Goal: Use online tool/utility: Use online tool/utility

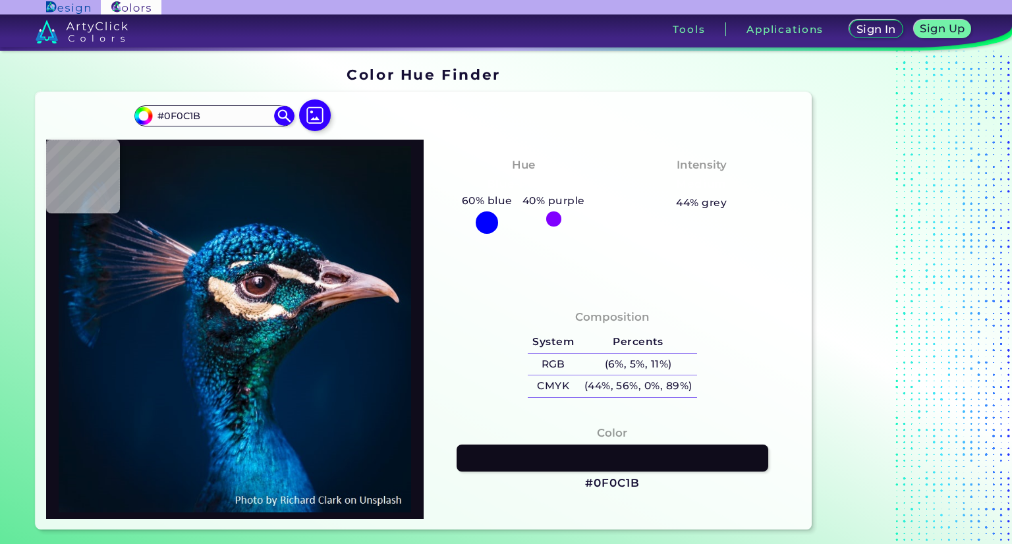
type input "#001429"
type input "#001832"
type input "#011b36"
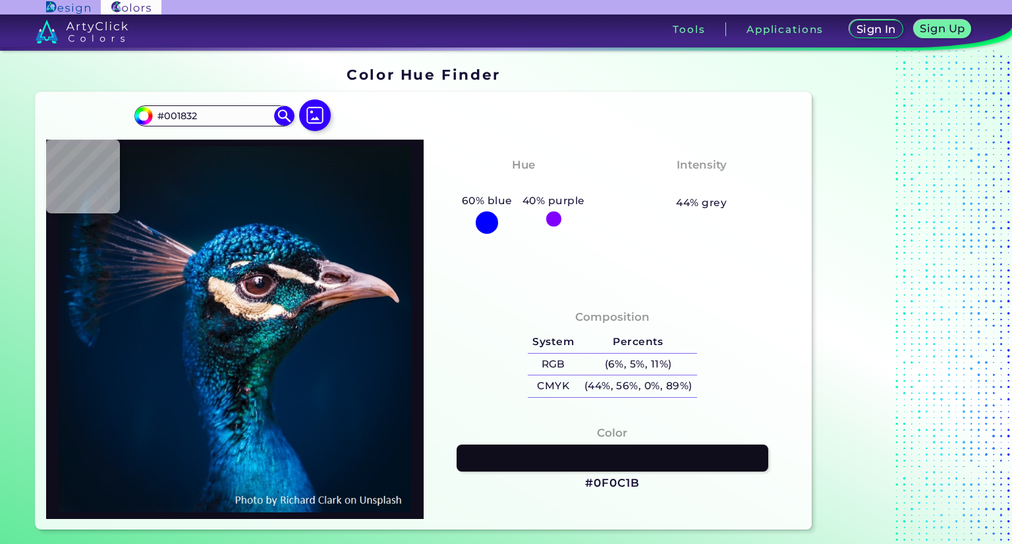
type input "#011B36"
type input "#001c3a"
type input "#001C3A"
type input "#001d3b"
type input "#001D3B"
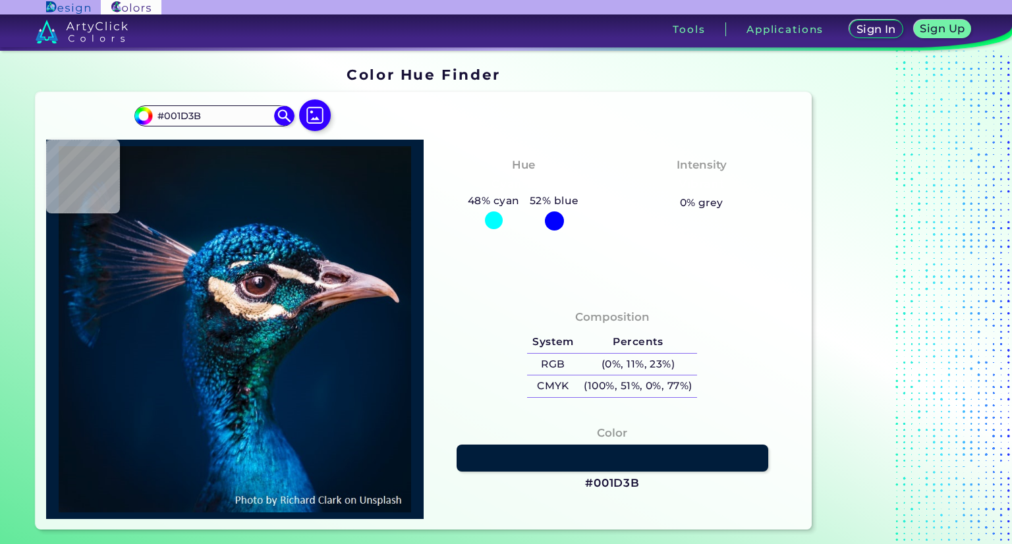
type input "#001f3e"
type input "#001F3E"
type input "#01203f"
type input "#01203F"
type input "#001f3e"
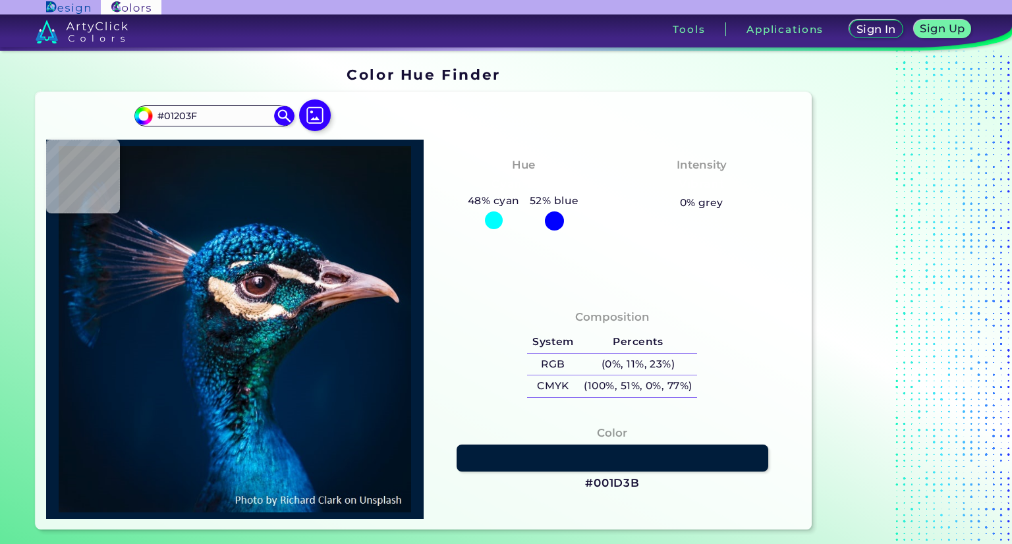
type input "#001F3E"
type input "#01203f"
type input "#01203F"
type input "#001e40"
type input "#001E40"
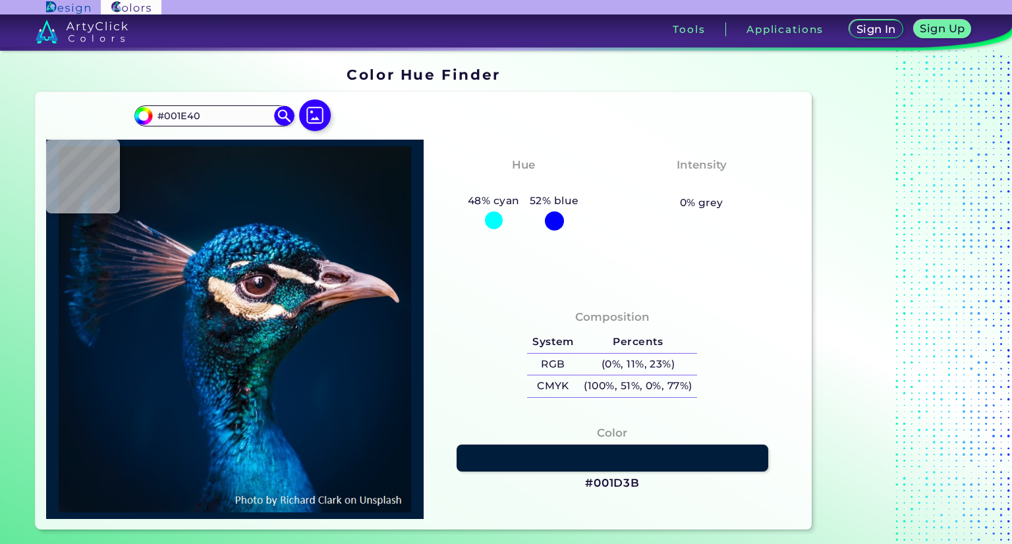
type input "#002142"
type input "#0a171a"
type input "#0A171A"
type input "#06384a"
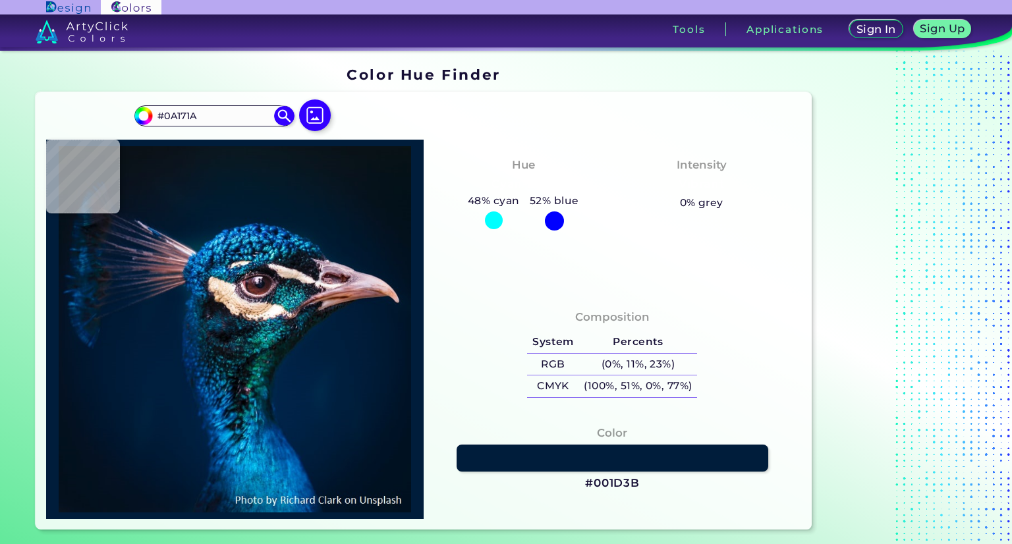
type input "#06384A"
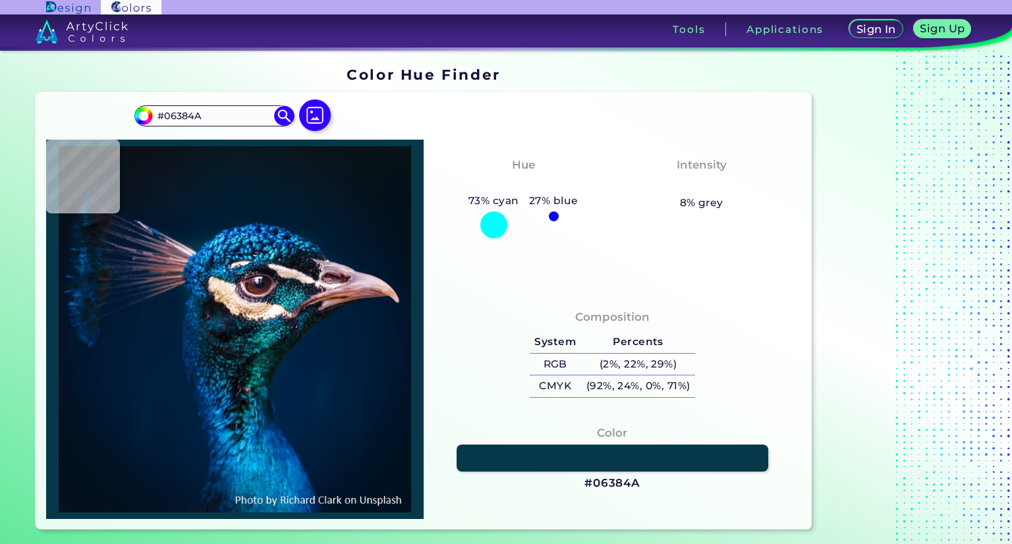
type input "#0a2f3d"
type input "#0A2F3D"
type input "#191e2a"
type input "#191E2A"
type input "#1e2929"
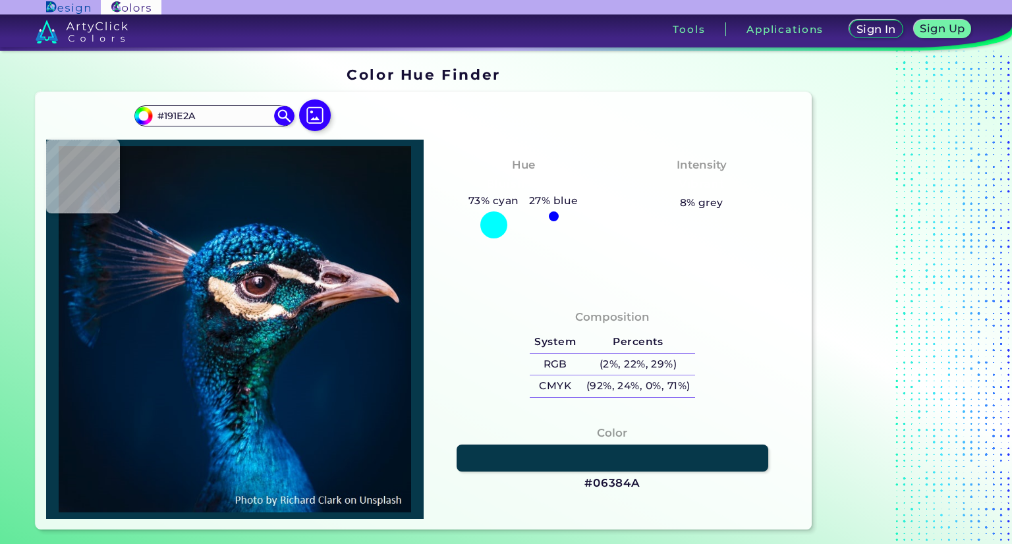
type input "#1E2929"
type input "#007180"
type input "#063d48"
type input "#063D48"
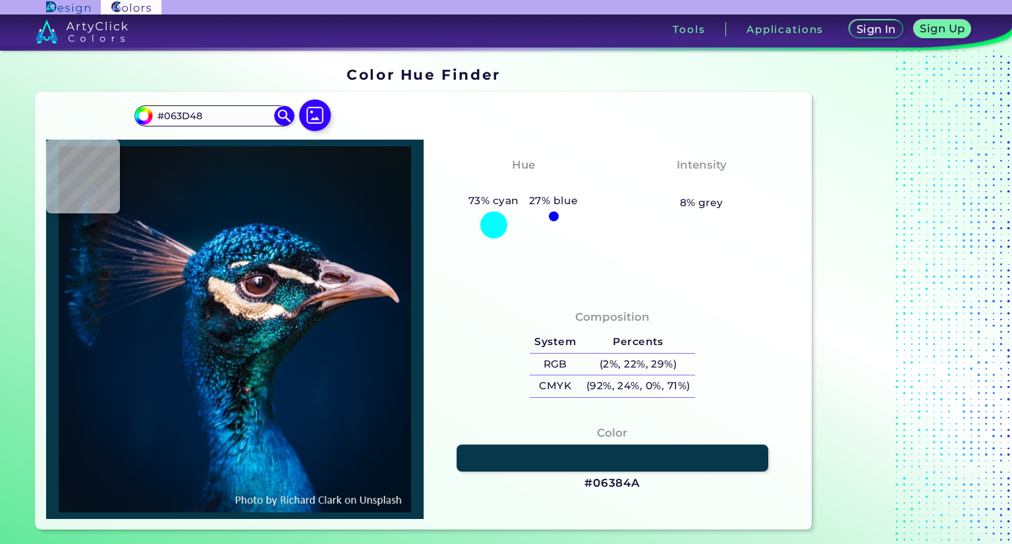
type input "#041322"
type input "#081617"
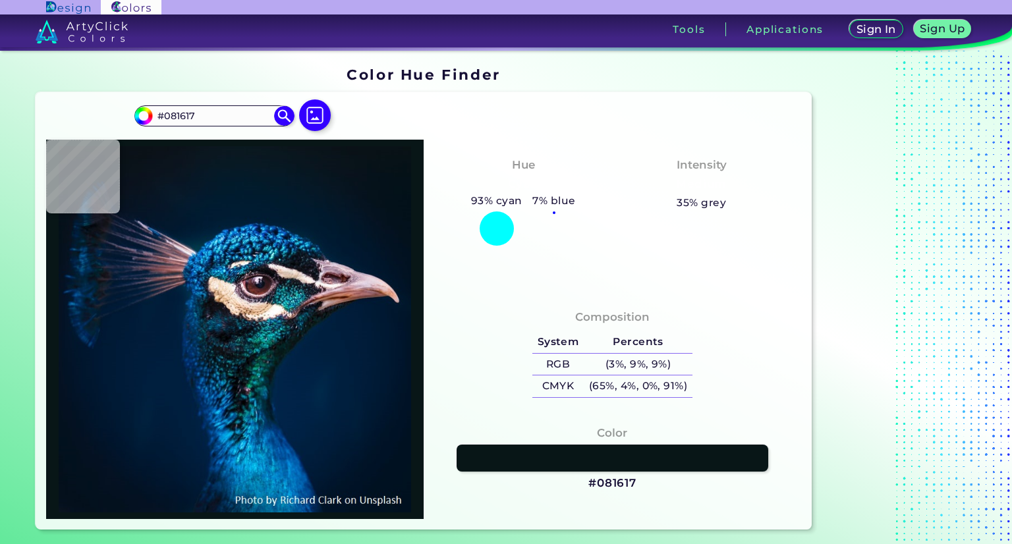
type input "#0a1718"
type input "#0A1718"
type input "#09191a"
type input "#09191A"
type input "#132c36"
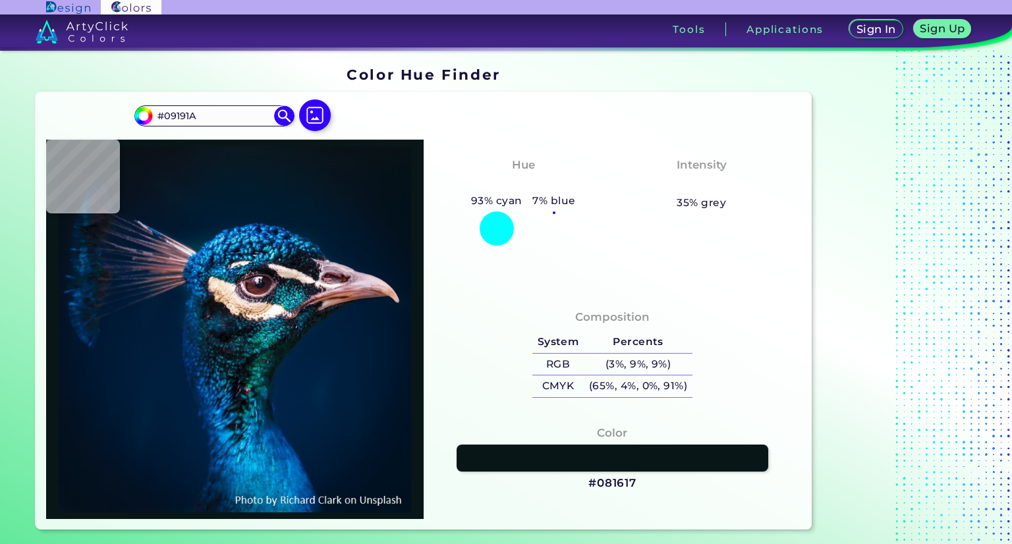
type input "#132C36"
type input "#101823"
type input "#03333b"
type input "#03333B"
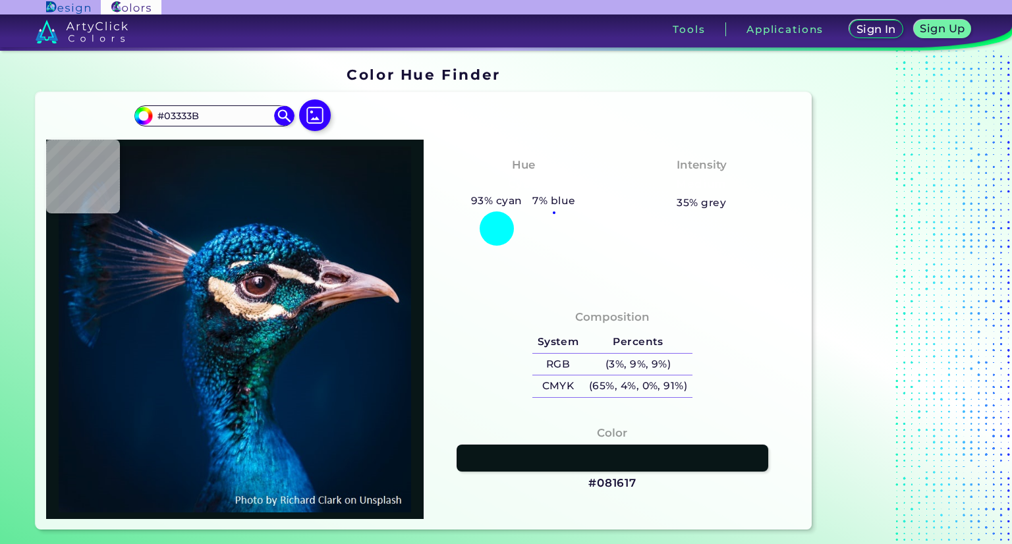
type input "#095771"
type input "#0e5c8e"
type input "#0E5C8E"
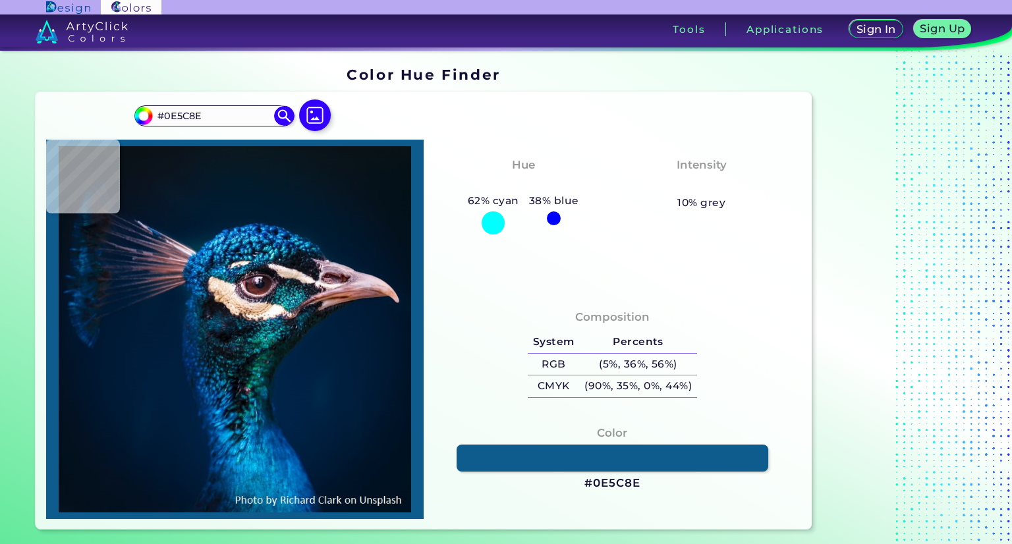
type input "#e2ded8"
type input "#E2DED8"
type input "#dab796"
type input "#DAB796"
type input "#d0bfb6"
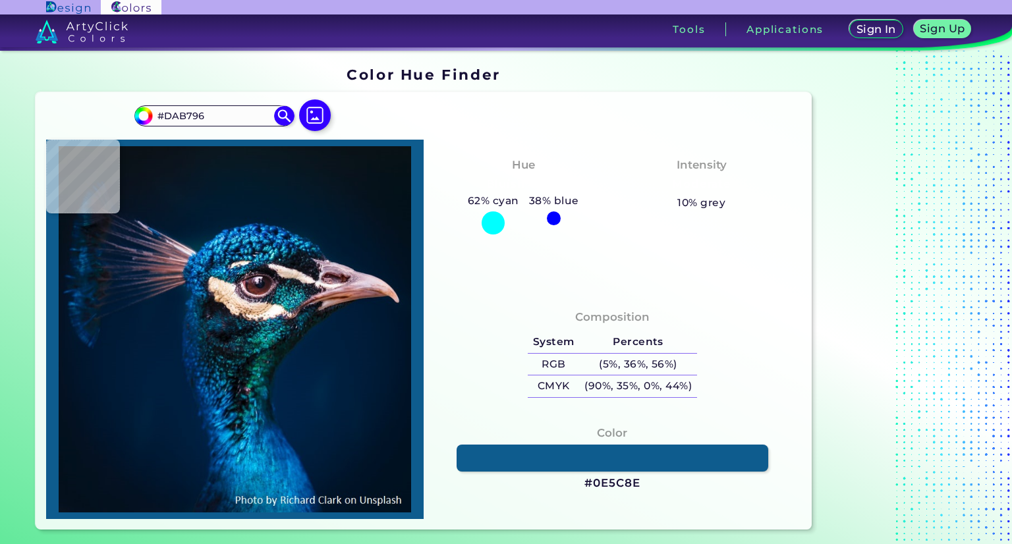
type input "#D0BFB6"
type input "#e2ccb6"
type input "#E2CCB6"
type input "#f5d6bc"
type input "#F5D6BC"
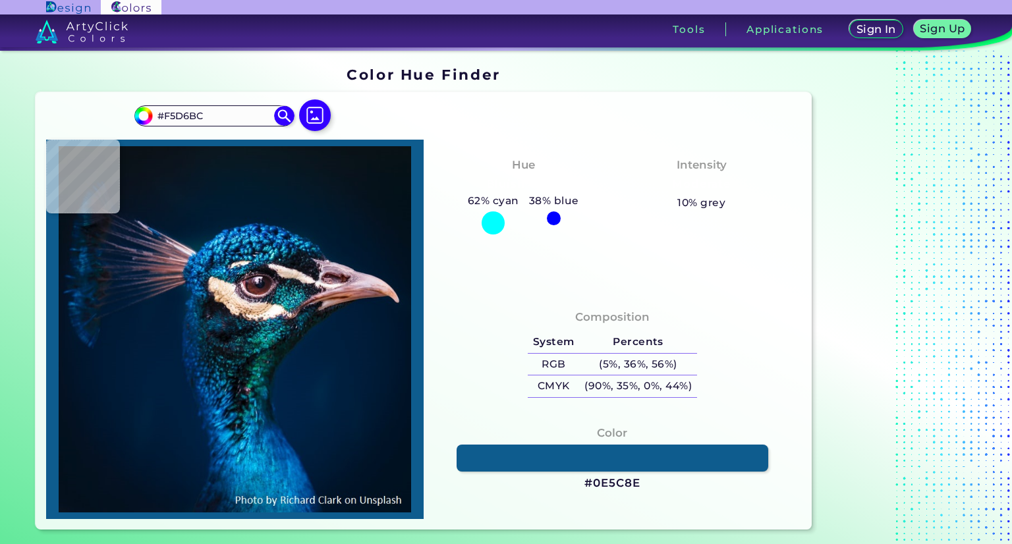
type input "#ead5c2"
type input "#EAD5C2"
type input "#021d30"
type input "#021D30"
type input "#002358"
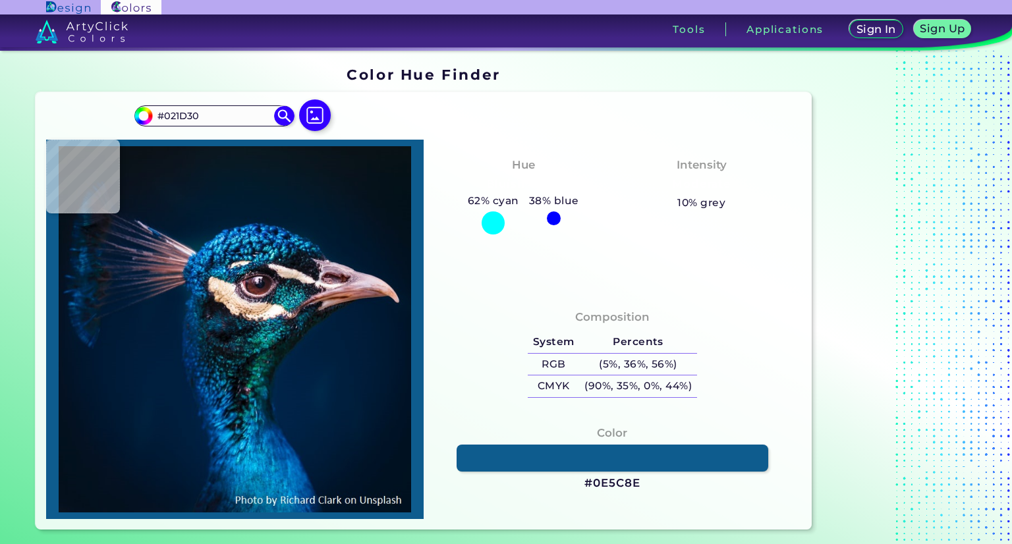
type input "#002358"
type input "#004c93"
type input "#004C93"
type input "#064877"
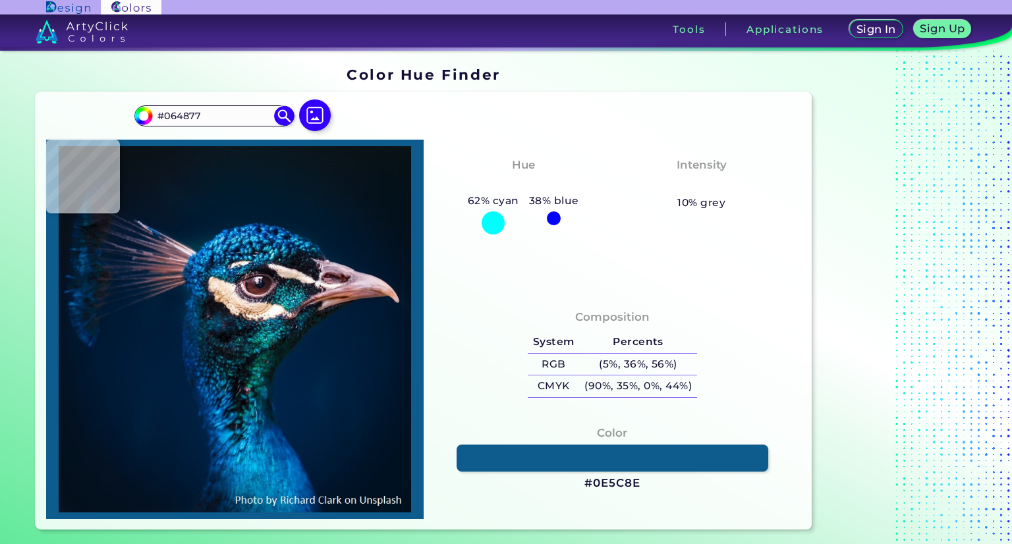
type input "#757389"
type input "#c18180"
type input "#C18180"
type input "#ab6f6f"
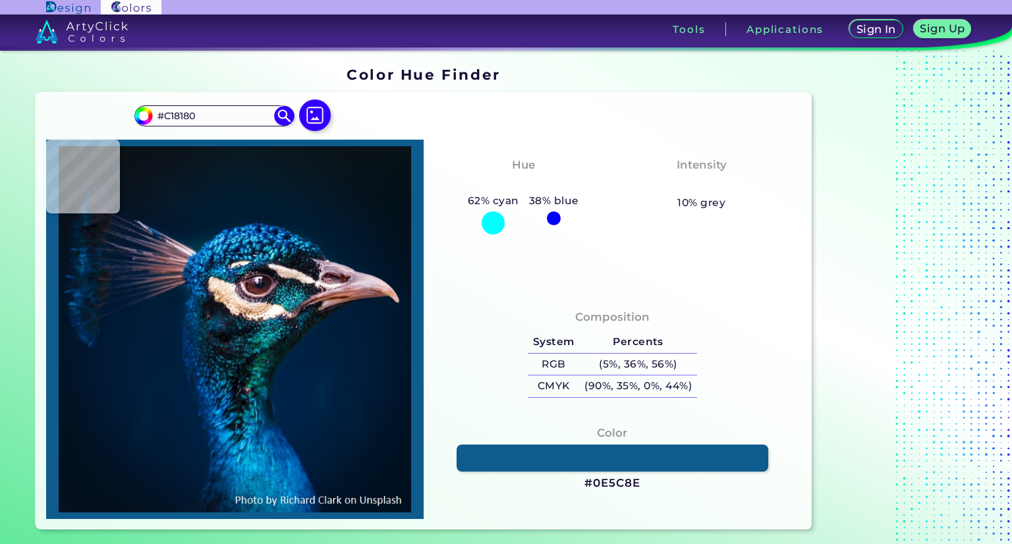
type input "#AB6F6F"
type input "#925c63"
type input "#925C63"
type input "#8d606c"
type input "#8D606C"
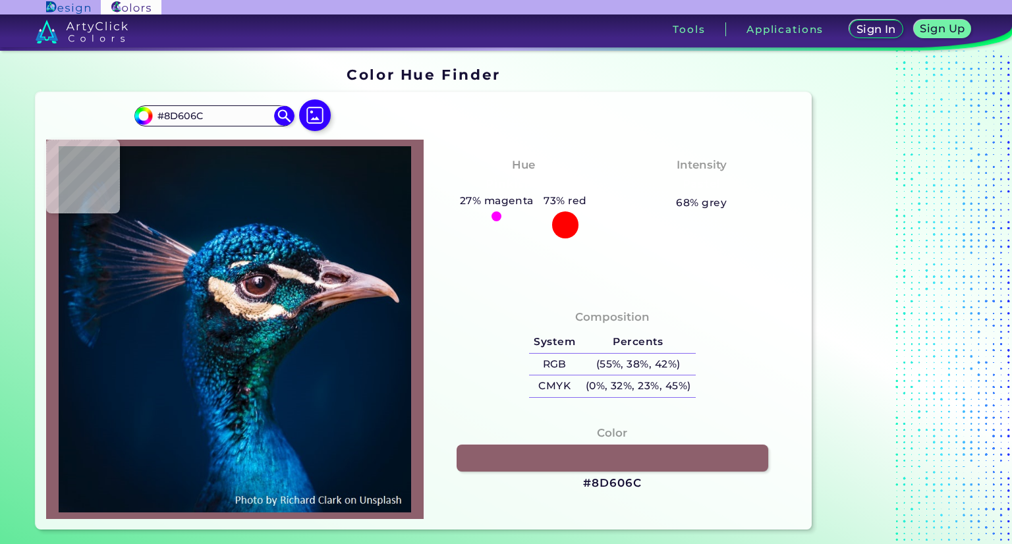
type input "#70505c"
type input "#70505C"
type input "#6e515a"
type input "#6E515A"
type input "#51424d"
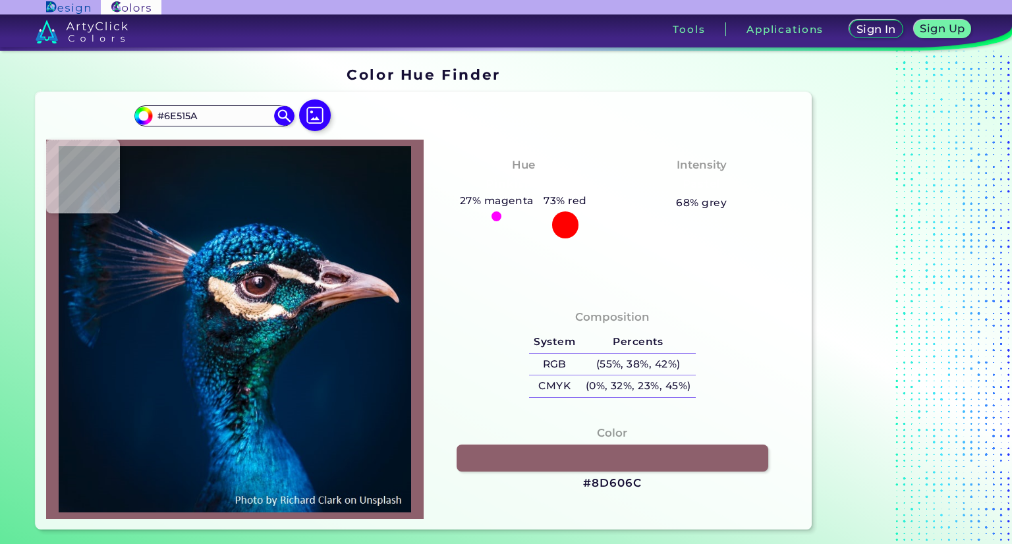
type input "#51424D"
type input "#795a62"
type input "#795A62"
type input "#96646d"
type input "#96646D"
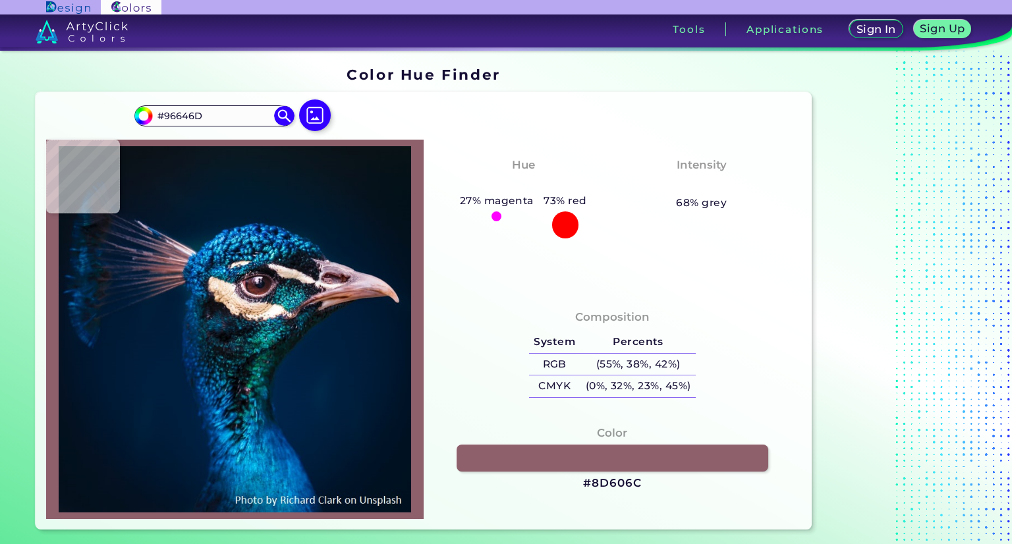
type input "#785a6b"
type input "#785A6B"
type input "#7f7884"
type input "#7F7884"
type input "#001c34"
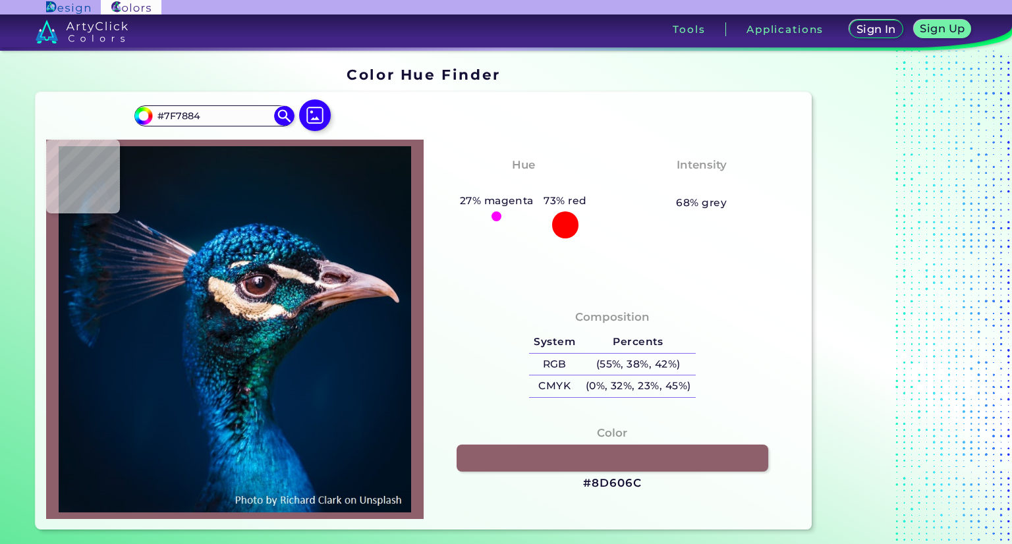
type input "#001C34"
type input "#011b32"
type input "#011B32"
type input "#001b30"
type input "#001B30"
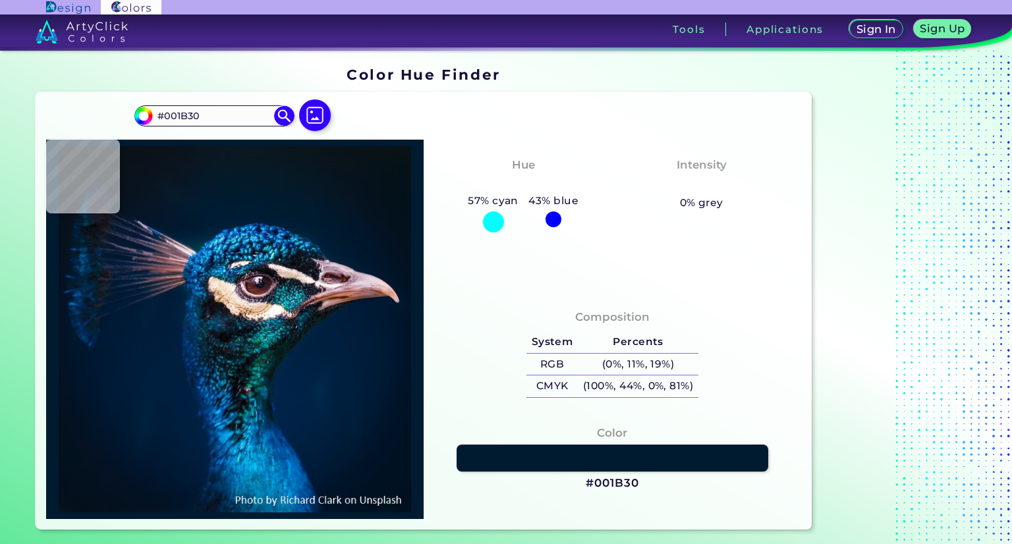
type input "#011b2c"
type input "#011B2C"
type input "#031a2a"
type input "#031A2A"
type input "#081a28"
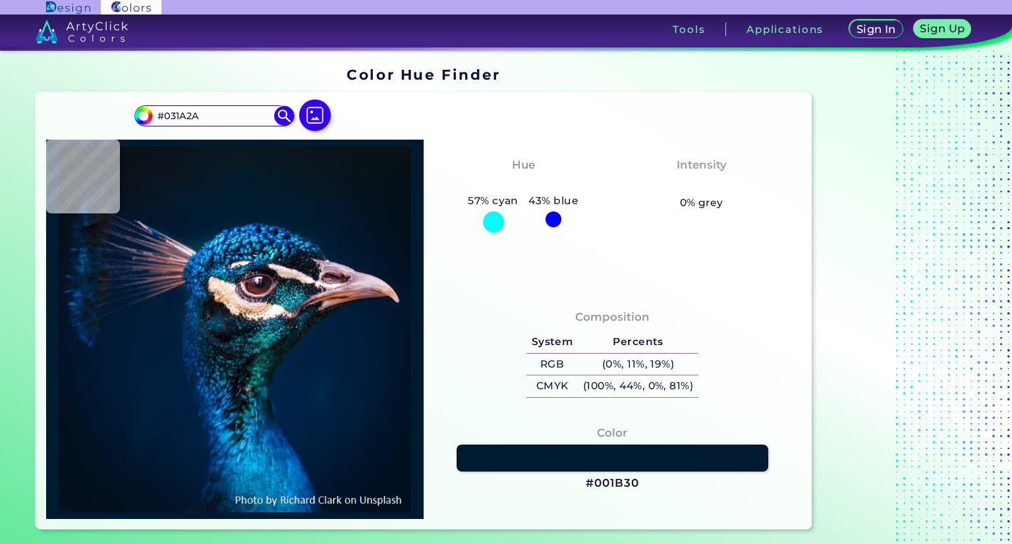
type input "#081A28"
type input "#081923"
type input "#091722"
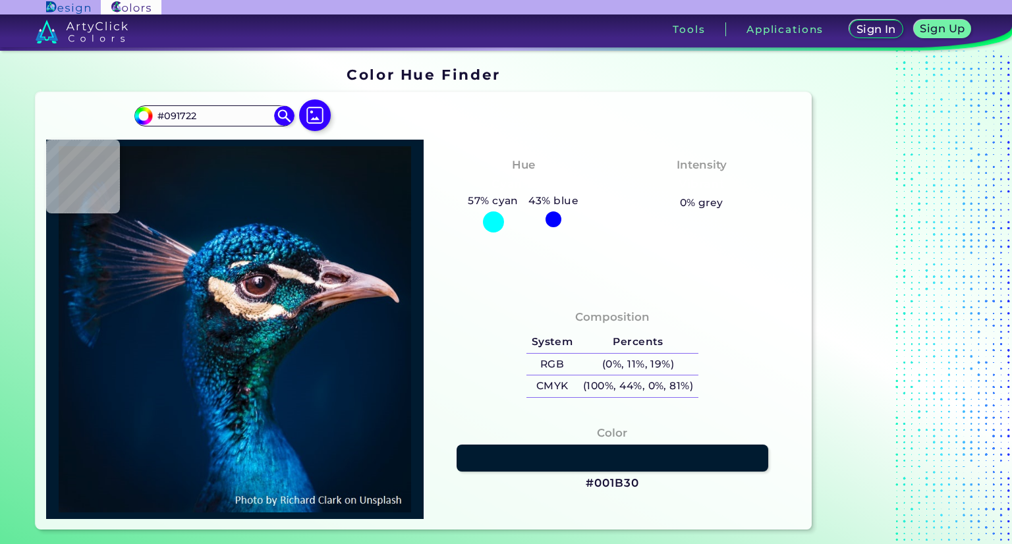
type input "#0a1720"
type input "#0A1720"
type input "#09161e"
type input "#09161E"
type input "#0b151e"
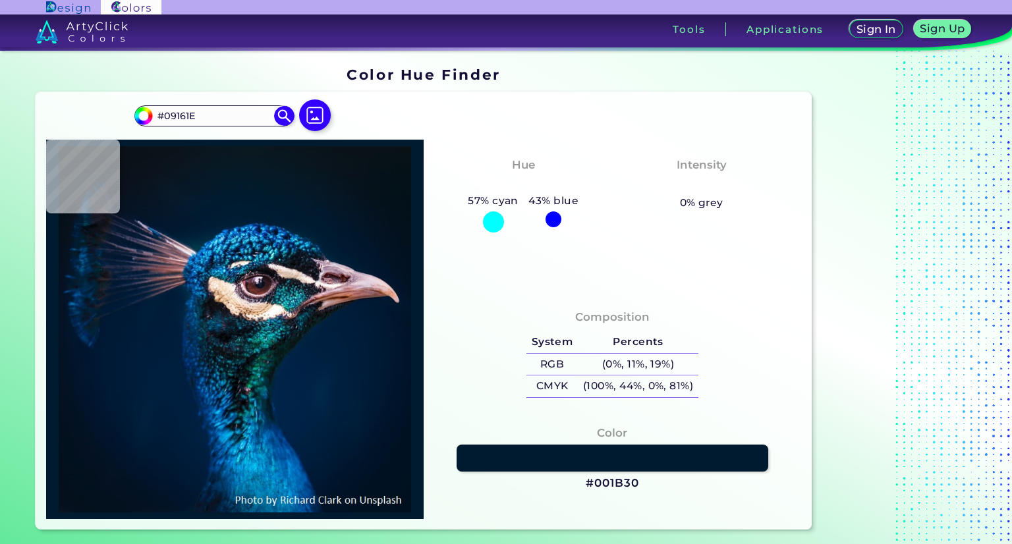
type input "#0B151E"
type input "#0b141b"
type input "#0B141B"
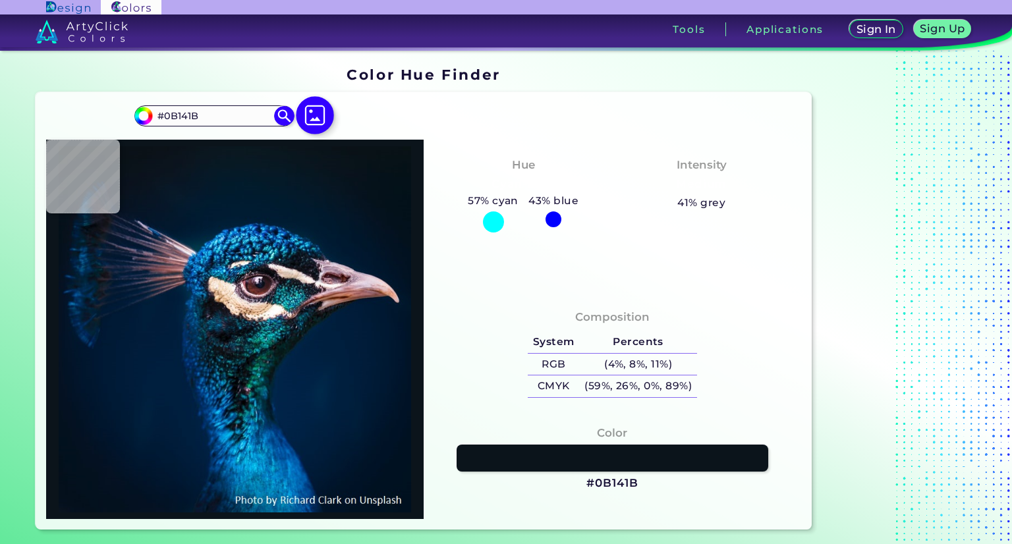
click at [319, 121] on img at bounding box center [315, 115] width 38 height 38
click at [0, 0] on input "file" at bounding box center [0, 0] width 0 height 0
type input "#03111a"
type input "#03111A"
type input "#000000"
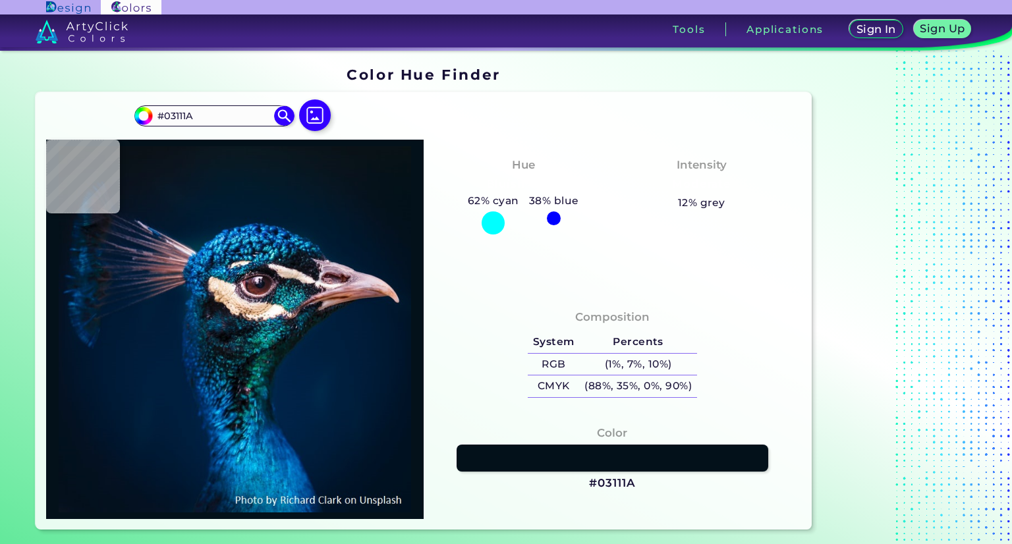
type input "#000000"
type input "#001830"
type input "#001b38"
type input "#001B38"
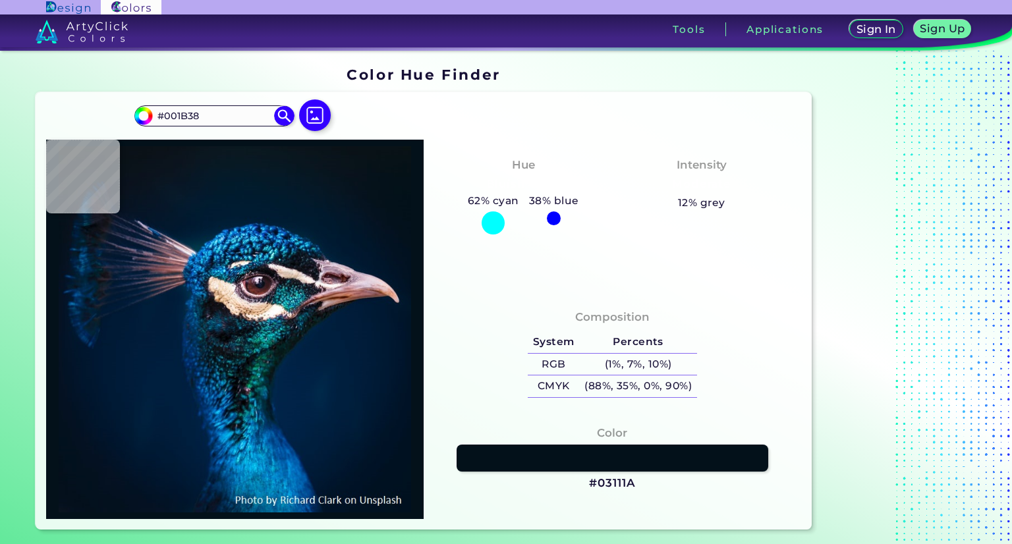
type input "#f5f5f6"
type input "#F5F5F6"
type input "#11202c"
type input "#11202C"
type input "#011e4f"
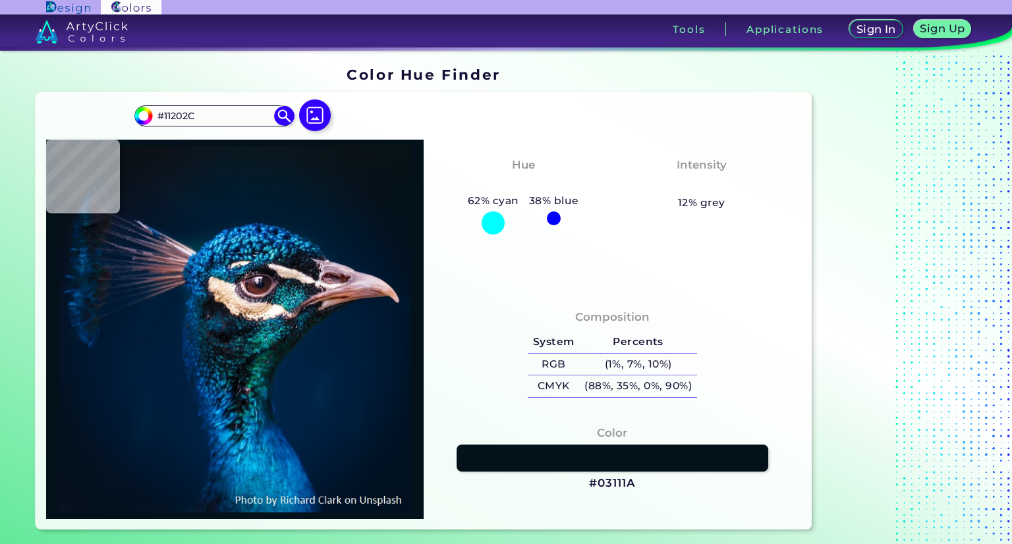
type input "#011E4F"
type input "#014880"
type input "#00203a"
type input "#00203A"
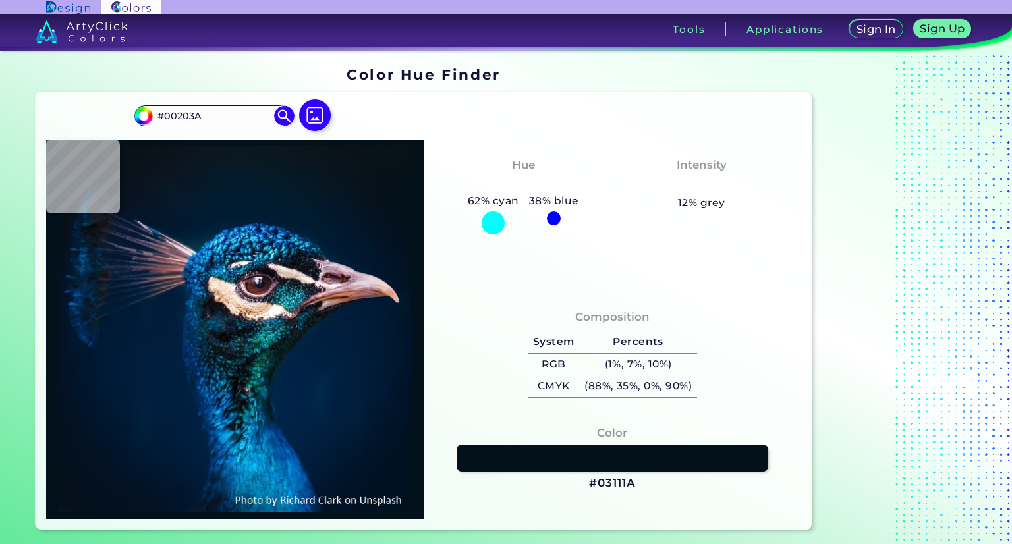
type input "#011b34"
type input "#011B34"
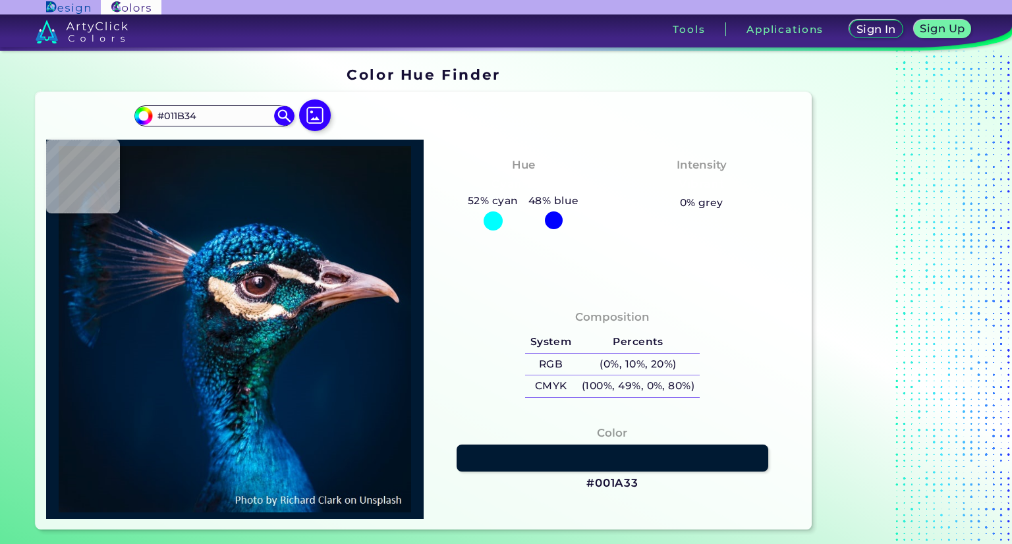
type input "#001a33"
type input "#001A33"
type input "#011b32"
type input "#011B32"
type input "#001b30"
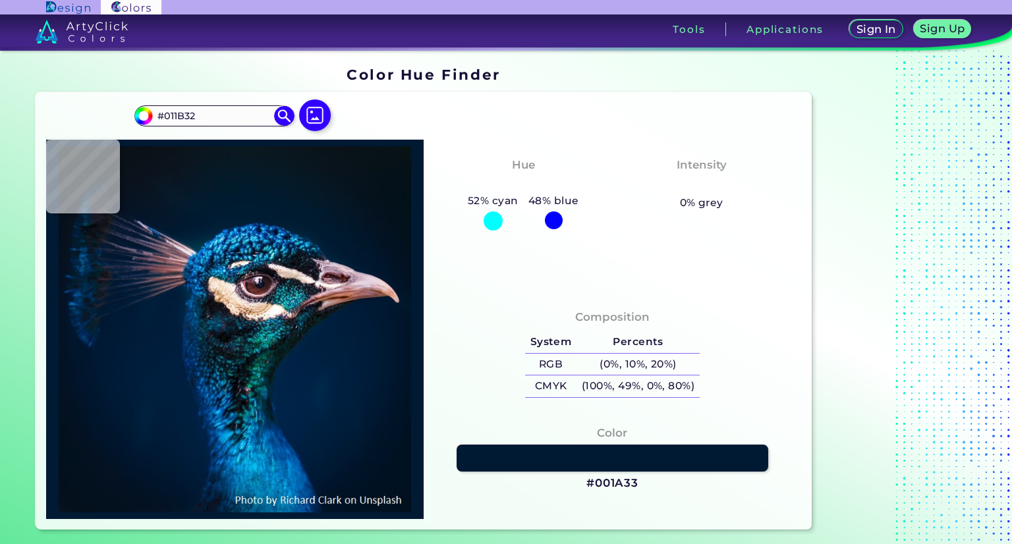
type input "#001B30"
type input "#011b2c"
type input "#011B2C"
type input "#011a2a"
type input "#011A2A"
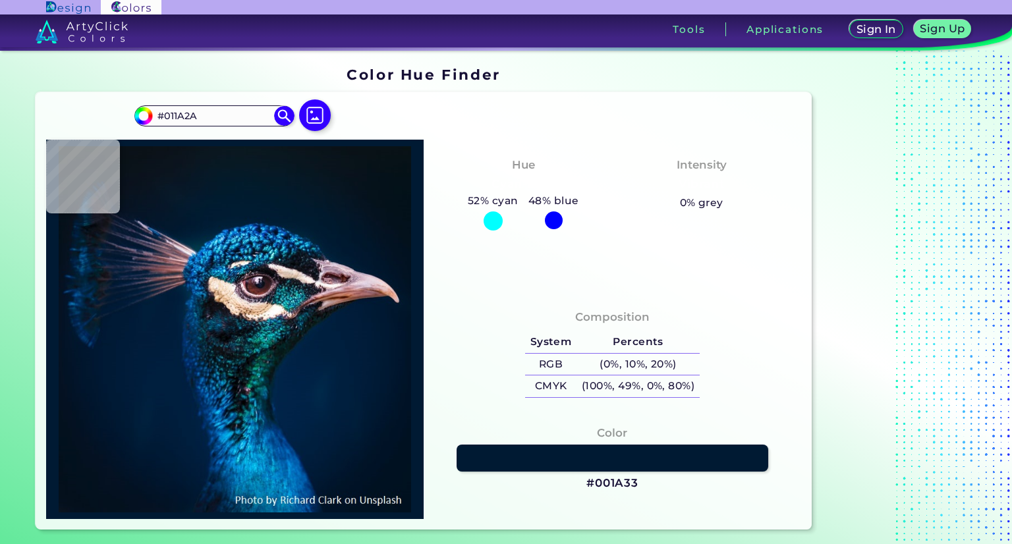
type input "#061927"
type input "#081923"
type input "#071822"
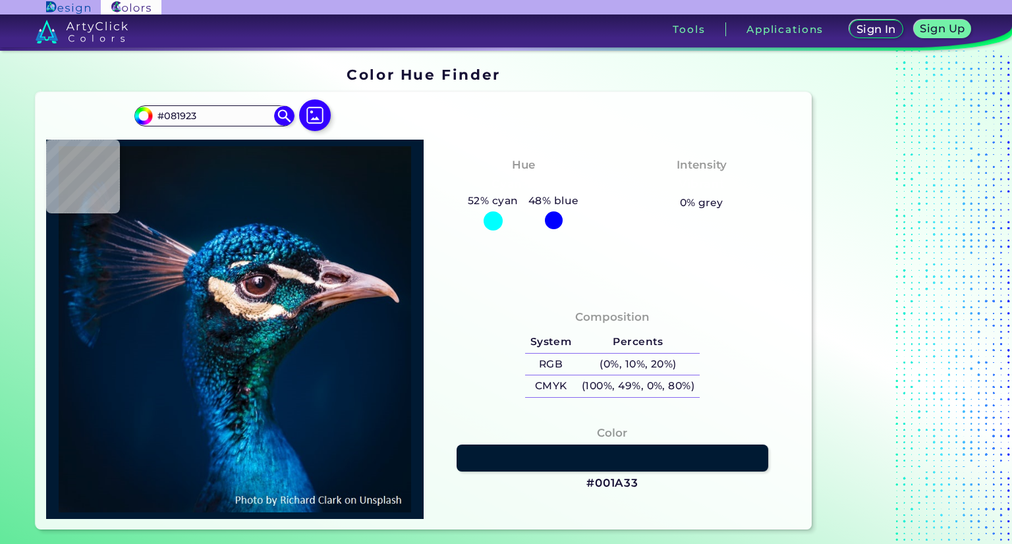
type input "#071822"
type input "#091722"
type input "#091720"
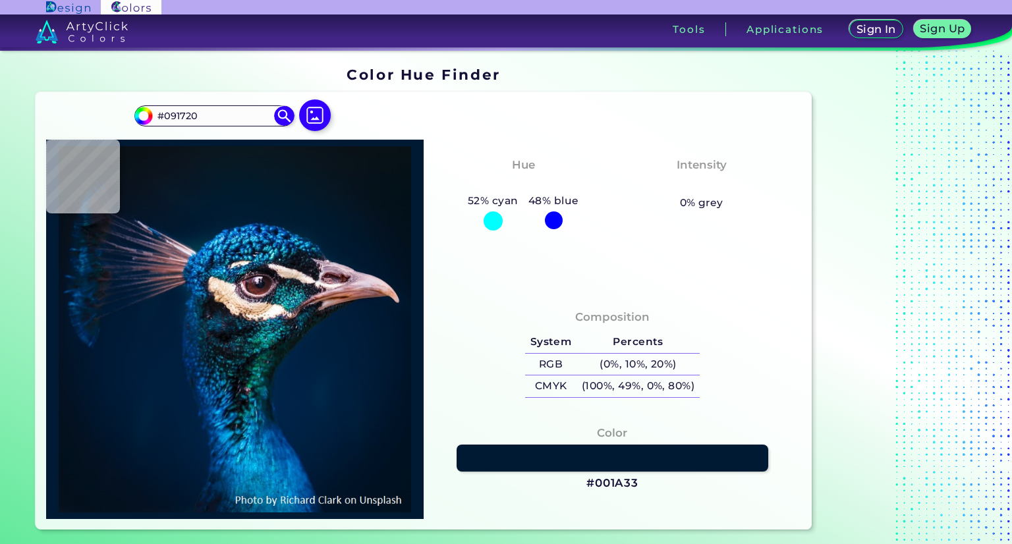
type input "#0a1720"
type input "#0A1720"
type input "#09181f"
type input "#09181F"
type input "#0a171f"
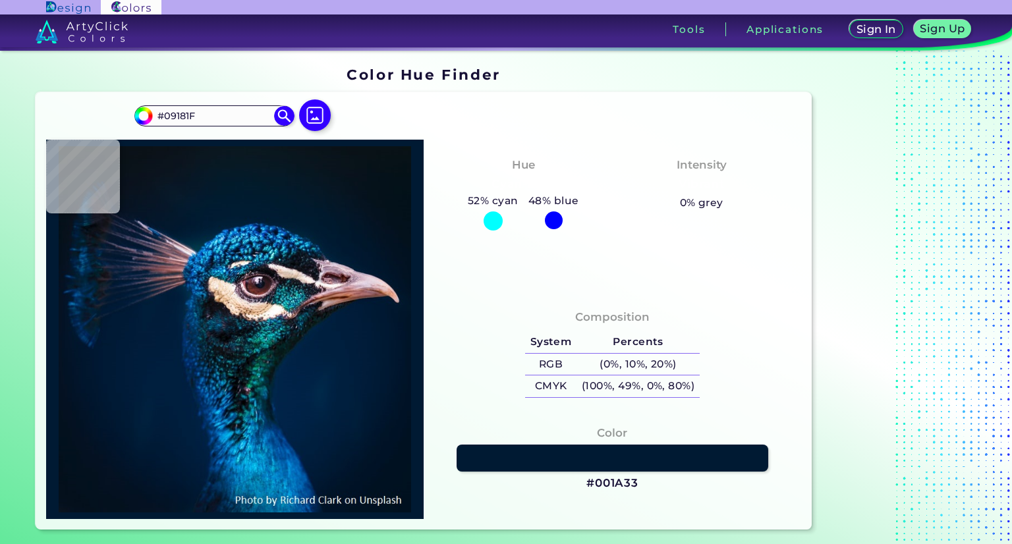
type input "#0A171F"
type input "#0a151b"
type input "#0A151B"
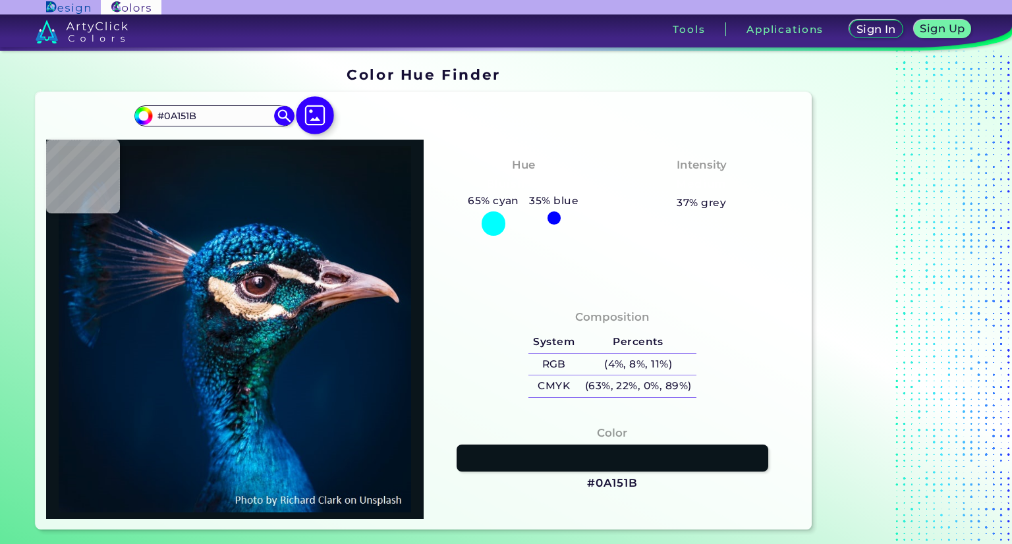
click at [307, 122] on img at bounding box center [315, 115] width 38 height 38
click at [0, 0] on input "file" at bounding box center [0, 0] width 0 height 0
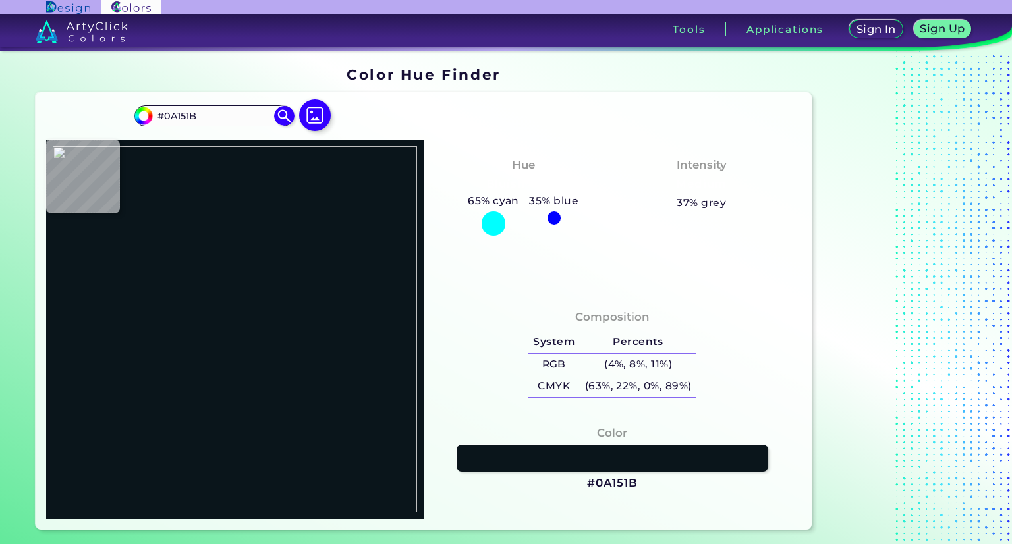
type input "#1b1813"
type input "#1B1813"
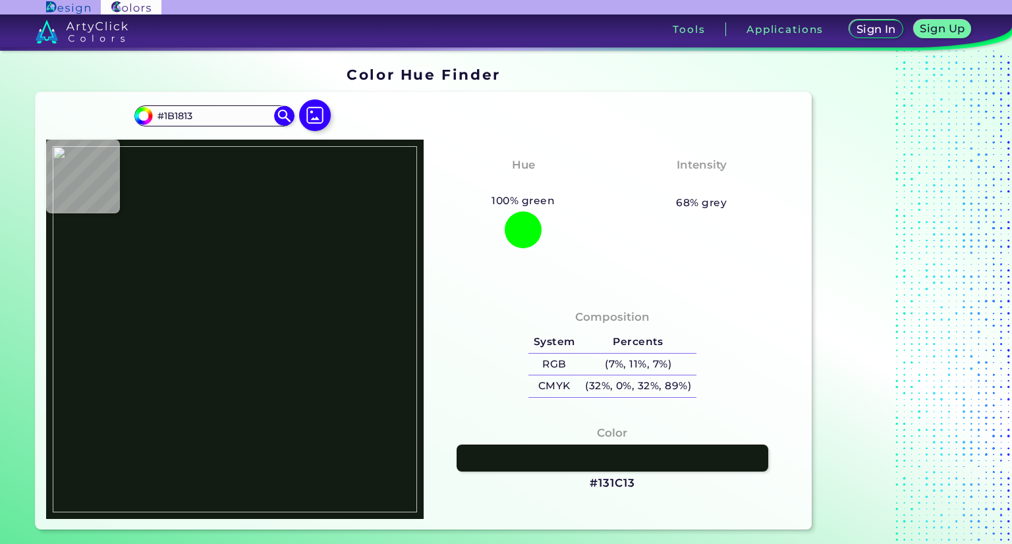
type input "#131c13"
type input "#131C13"
type input "#19190f"
type input "#19190F"
type input "#27231e"
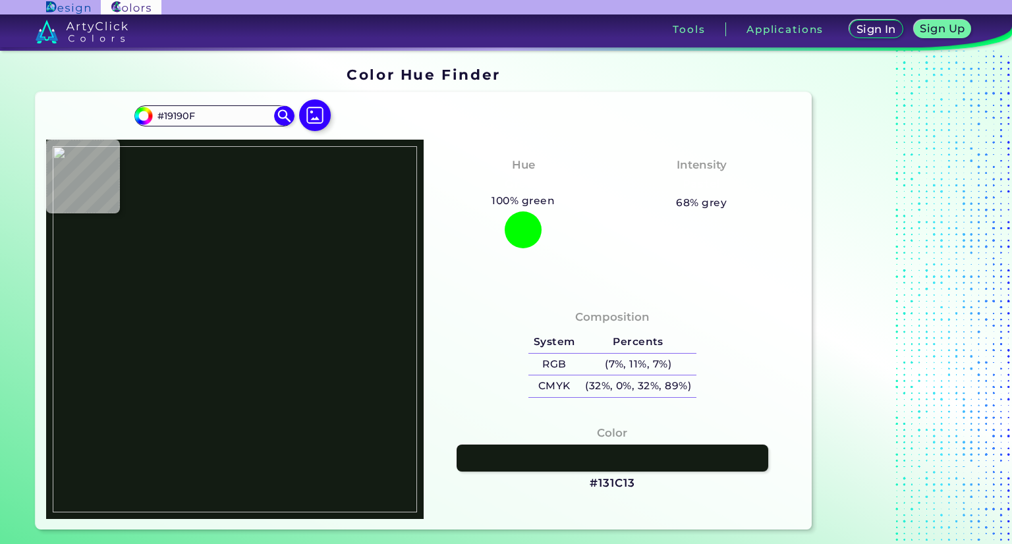
type input "#27231E"
type input "#5c5442"
type input "#5C5442"
type input "#58584d"
type input "#58584D"
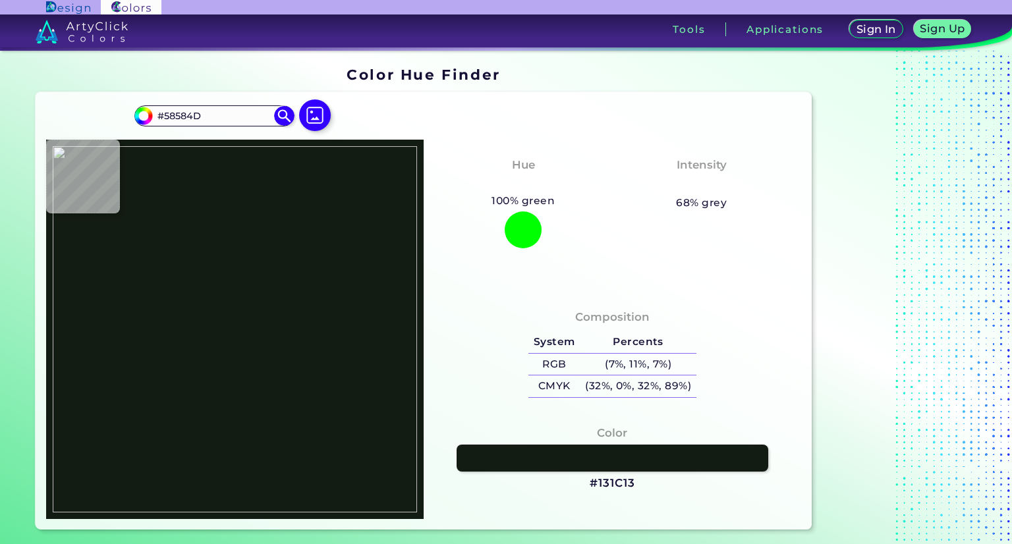
type input "#2a2a22"
type input "#2A2A22"
type input "#403718"
type input "#3d3715"
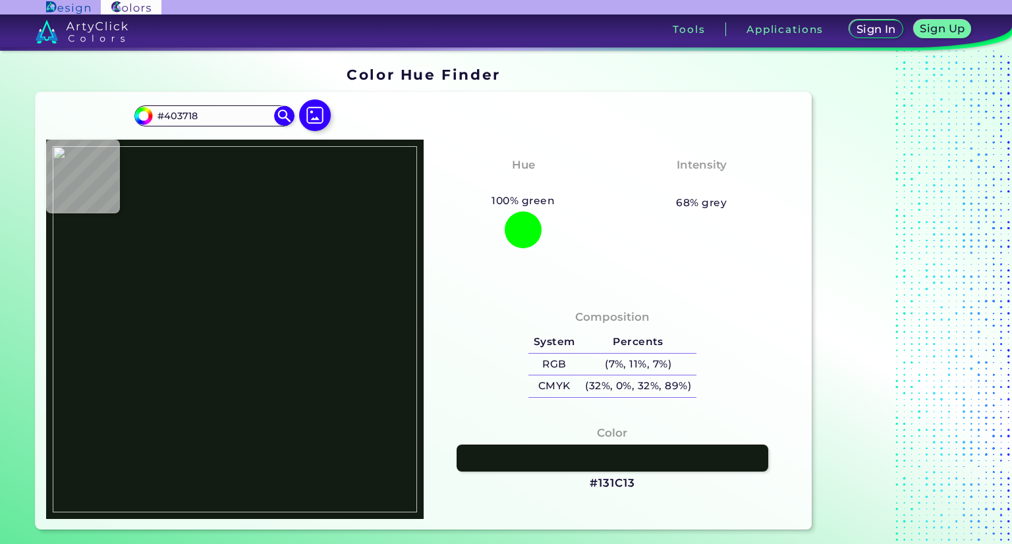
type input "#3D3715"
type input "#373212"
type input "#4d4b34"
type input "#4D4B34"
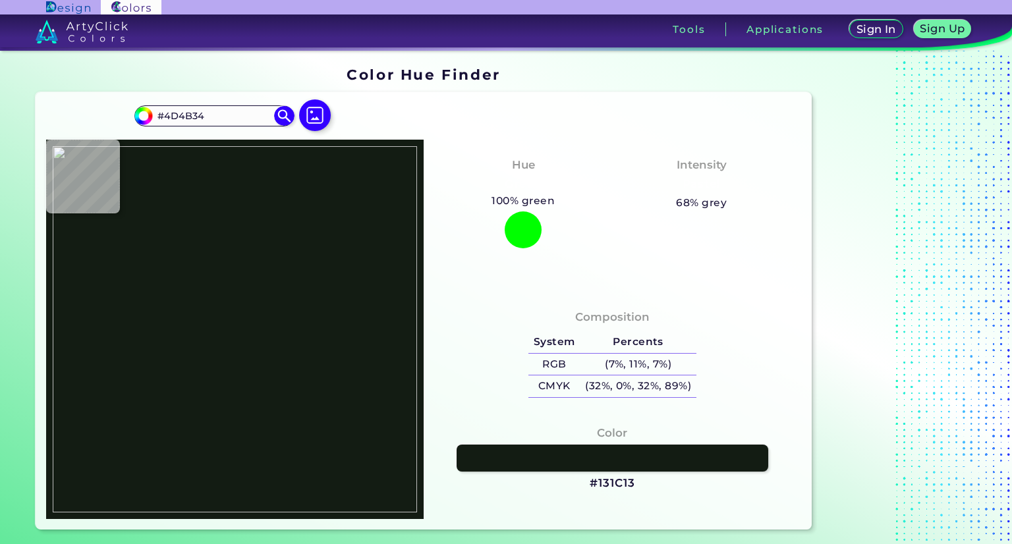
type input "#2c2f1a"
type input "#2C2F1A"
type input "#14160b"
type input "#14160B"
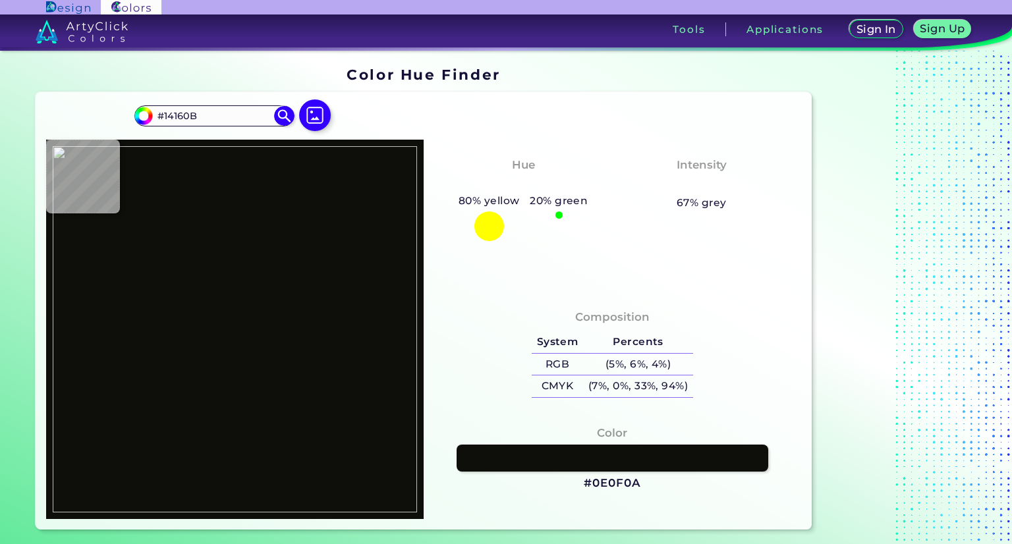
type input "#0e0f0a"
type input "#0E0F0A"
type input "#12140b"
type input "#12140B"
